Goal: Book appointment/travel/reservation

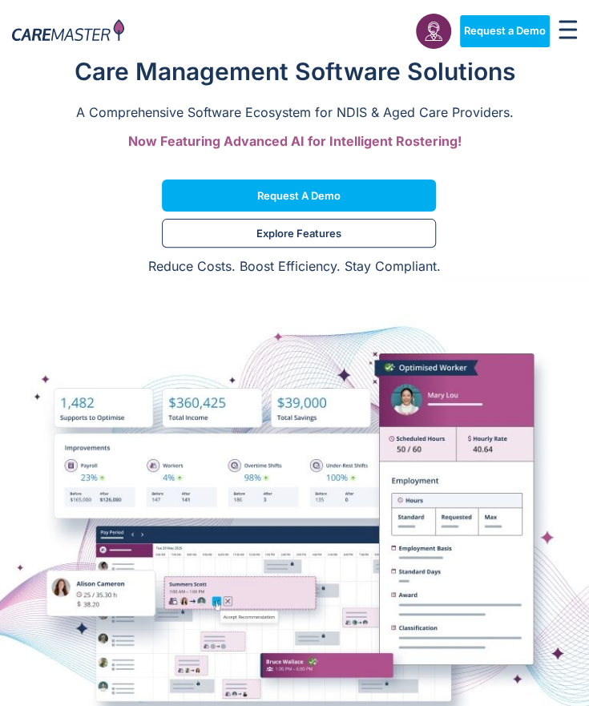
click at [429, 33] on icon at bounding box center [433, 31] width 19 height 19
click at [566, 33] on icon "Menu Toggle" at bounding box center [568, 29] width 18 height 19
